Goal: Task Accomplishment & Management: Use online tool/utility

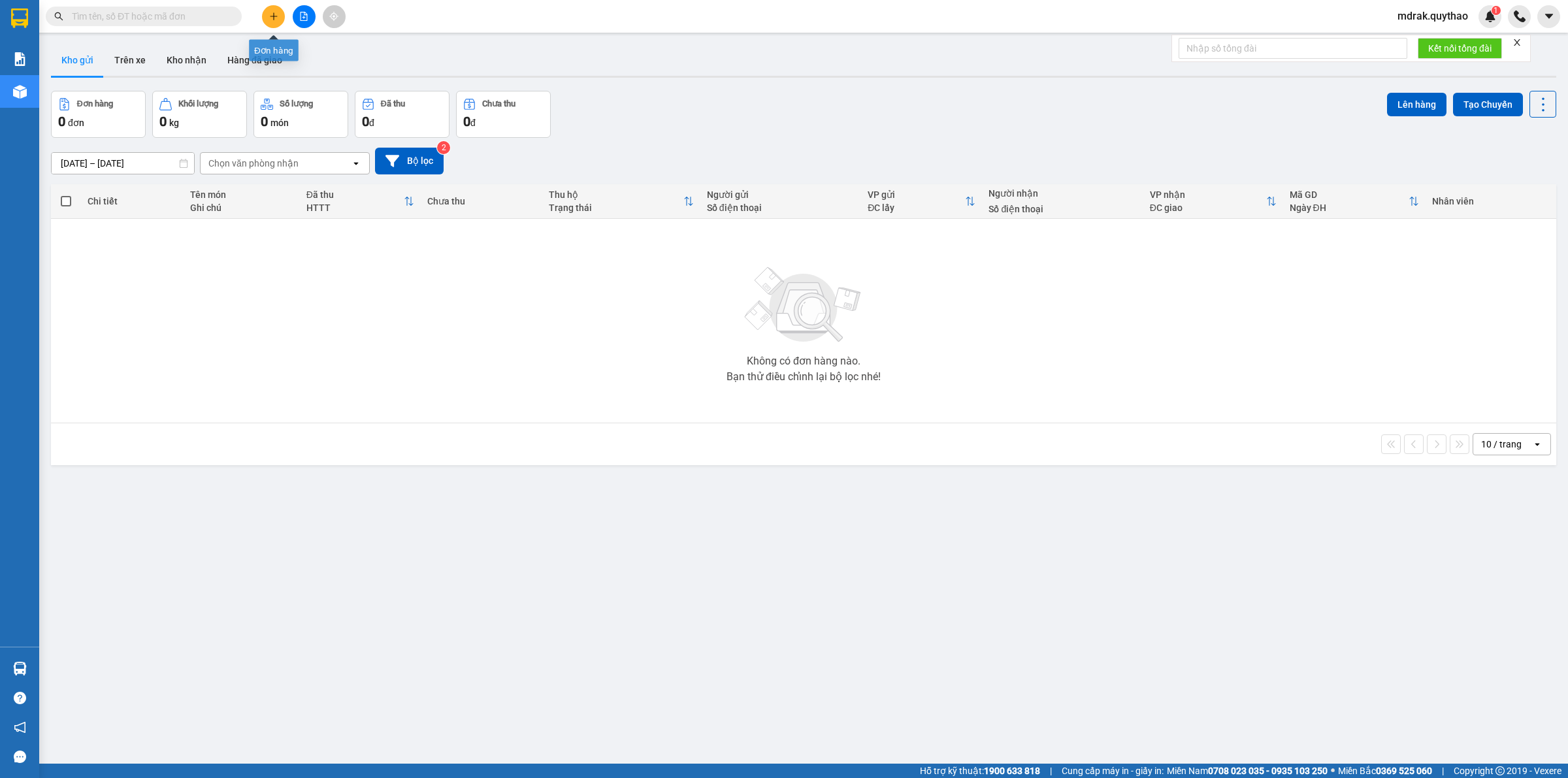
click at [299, 12] on icon "file-add" at bounding box center [303, 16] width 9 height 9
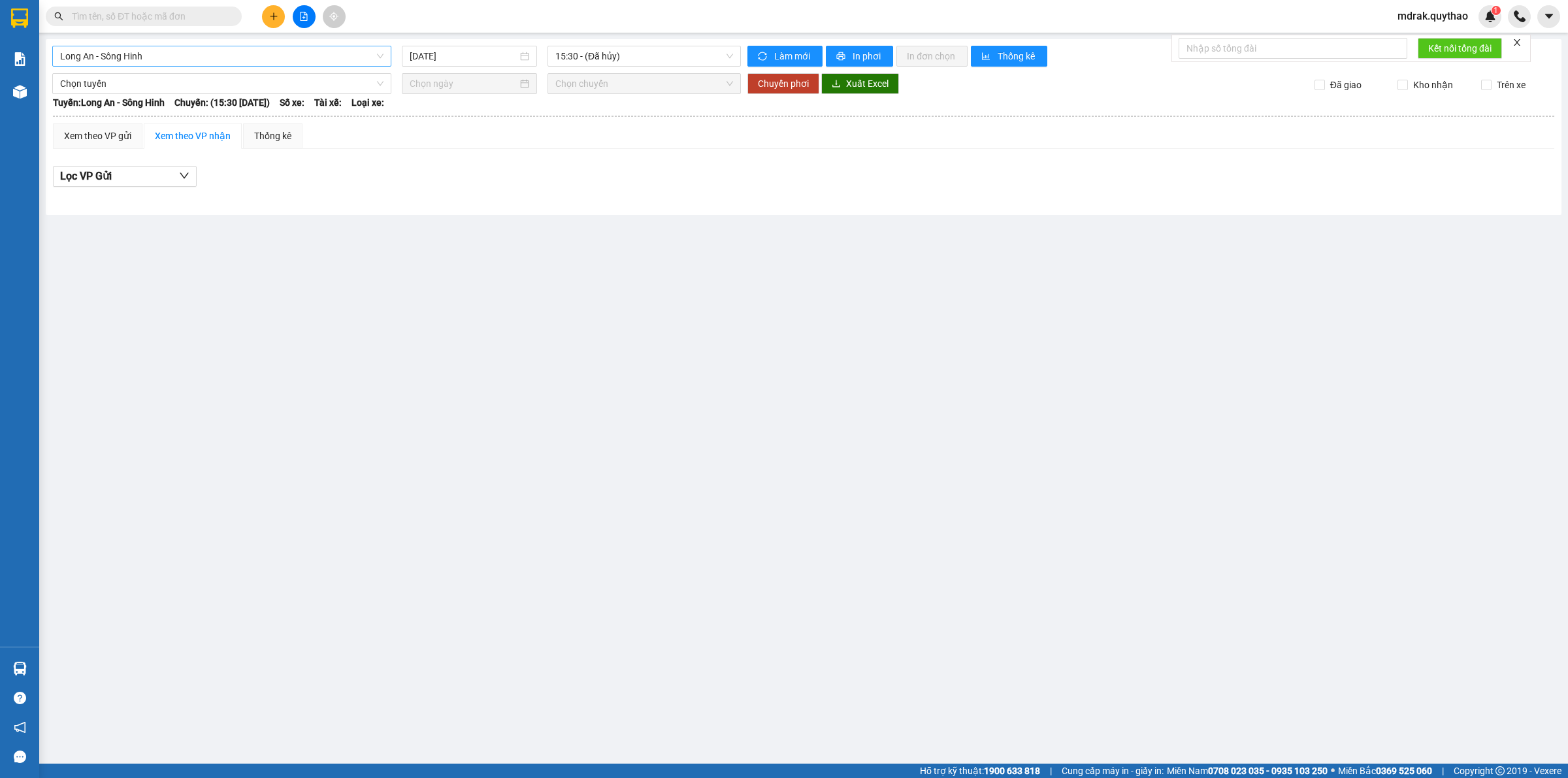
click at [213, 51] on span "Long An - Sông Hinh" at bounding box center [221, 56] width 323 height 20
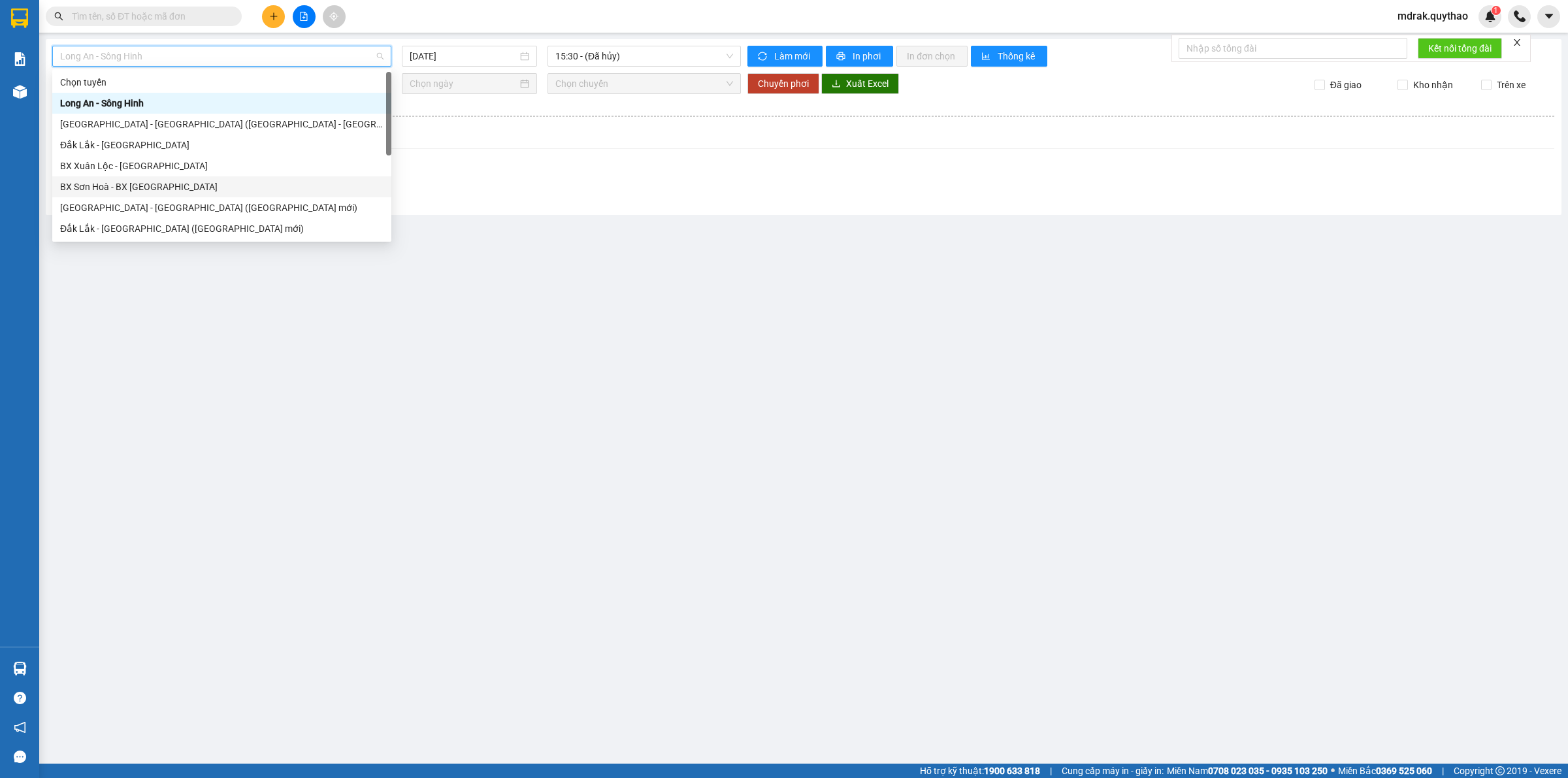
scroll to position [164, 0]
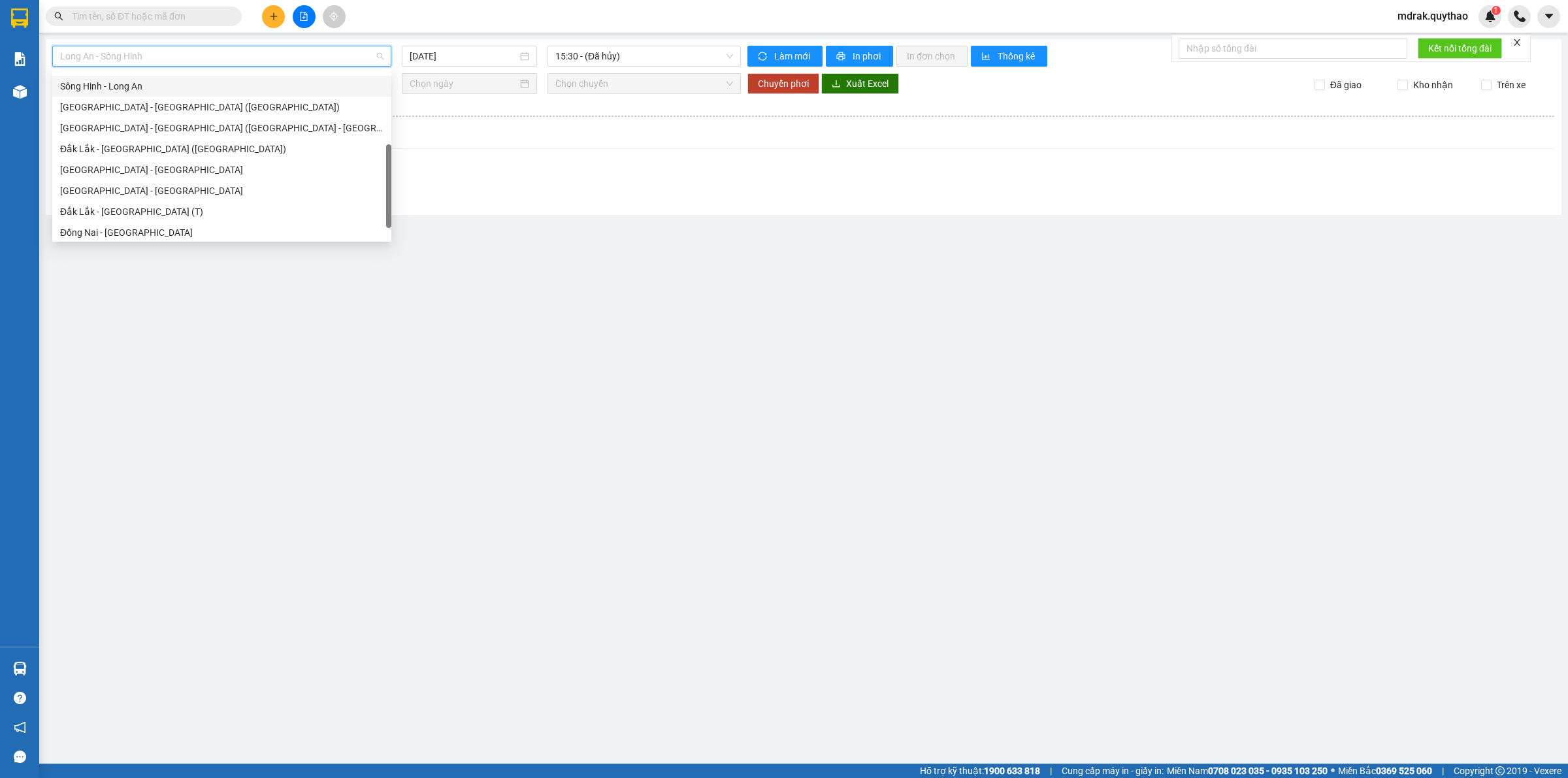
click at [155, 83] on div "Sông Hinh - Long An" at bounding box center [221, 86] width 323 height 14
type input "[DATE]"
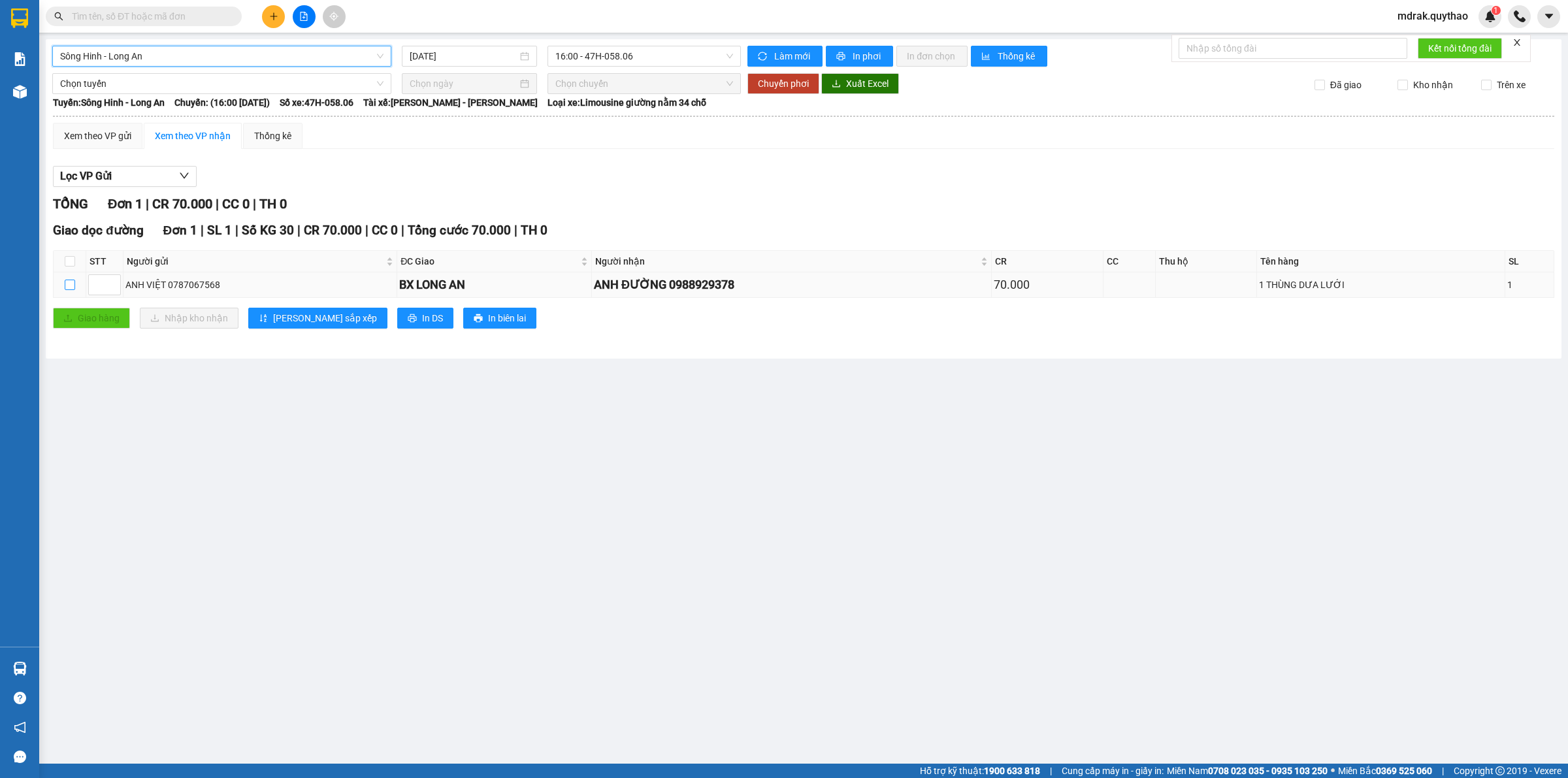
click at [66, 287] on input "checkbox" at bounding box center [70, 285] width 11 height 11
checkbox input "true"
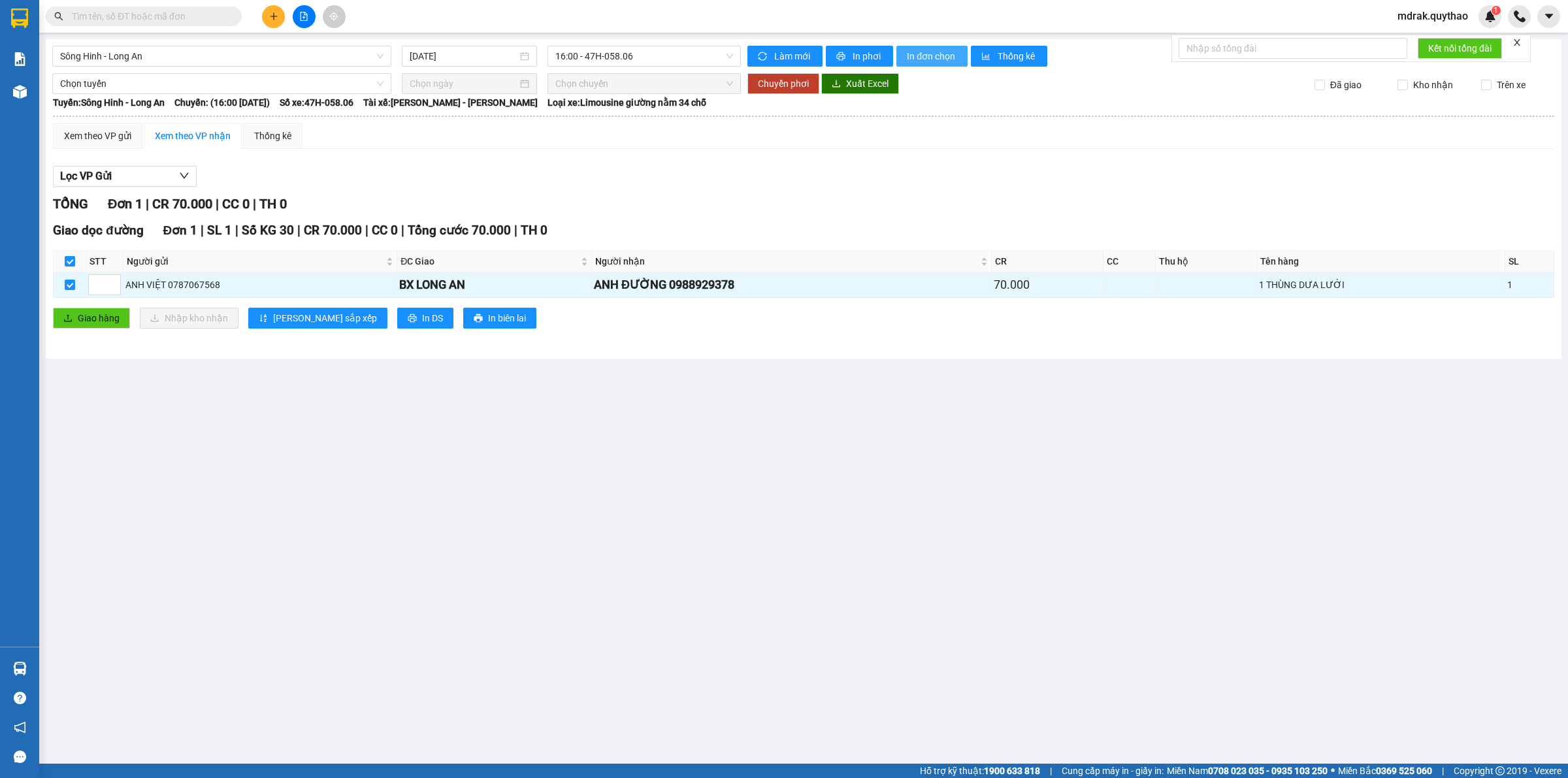
click at [943, 51] on span "In đơn chọn" at bounding box center [932, 56] width 51 height 14
